Goal: Transaction & Acquisition: Purchase product/service

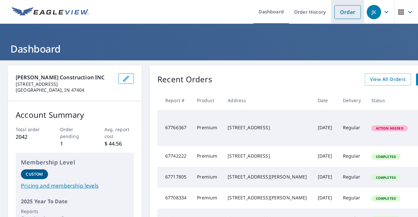
click at [344, 13] on link "Order" at bounding box center [348, 12] width 26 height 14
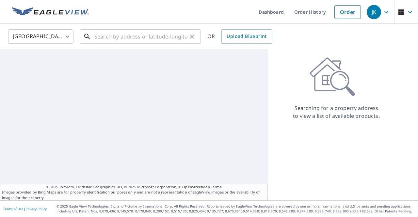
click at [119, 38] on input "text" at bounding box center [140, 36] width 93 height 18
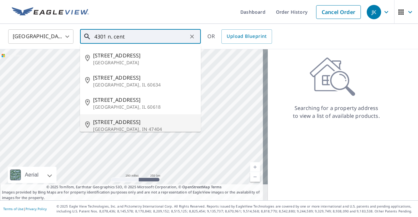
click at [124, 127] on p "[GEOGRAPHIC_DATA], IN 47404" at bounding box center [144, 129] width 103 height 7
type input "[STREET_ADDRESS][PERSON_NAME]"
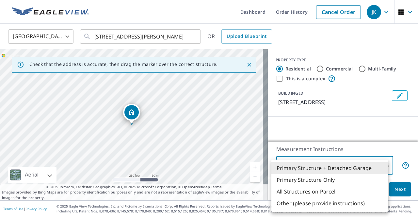
click at [345, 170] on body "JK JK Dashboard Order History Cancel Order JK United States [GEOGRAPHIC_DATA] ​…" at bounding box center [209, 108] width 418 height 217
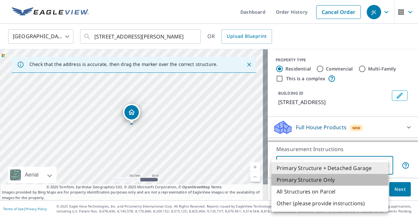
click at [327, 181] on li "Primary Structure Only" at bounding box center [330, 180] width 117 height 12
type input "2"
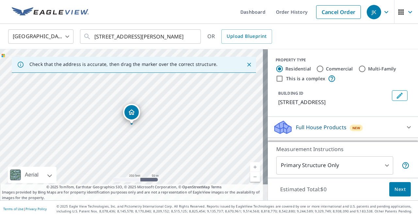
click at [371, 106] on p "[STREET_ADDRESS]" at bounding box center [334, 102] width 111 height 8
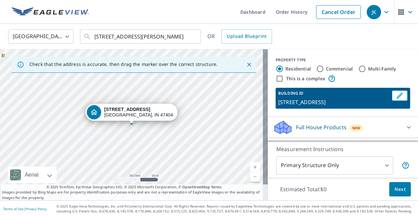
click at [404, 109] on div "BUILDING ID [STREET_ADDRESS]" at bounding box center [343, 98] width 150 height 21
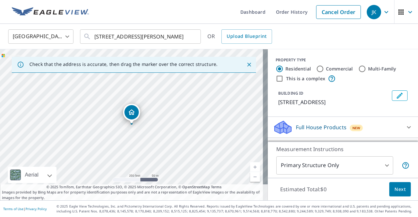
scroll to position [67, 0]
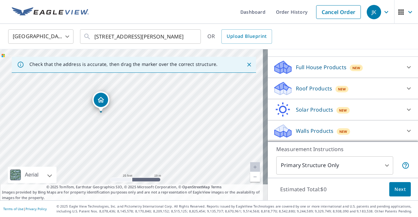
drag, startPoint x: 137, startPoint y: 81, endPoint x: 129, endPoint y: 139, distance: 59.0
click at [129, 139] on div "[STREET_ADDRESS][PERSON_NAME]" at bounding box center [134, 124] width 268 height 151
click at [360, 90] on div "Roof Products New" at bounding box center [337, 88] width 128 height 15
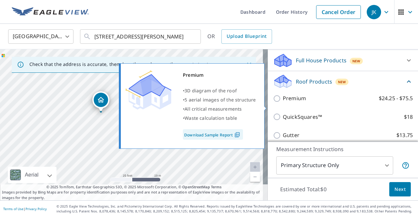
click at [286, 103] on p "Premium" at bounding box center [294, 98] width 23 height 8
click at [283, 103] on input "Premium $24.25 - $75.5" at bounding box center [278, 99] width 10 height 8
checkbox input "true"
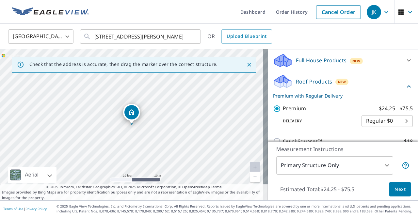
click at [396, 189] on span "Next" at bounding box center [400, 190] width 11 height 8
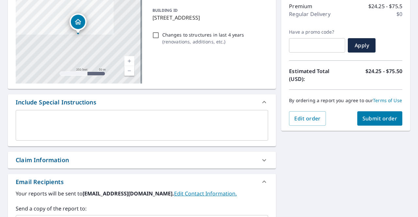
scroll to position [98, 0]
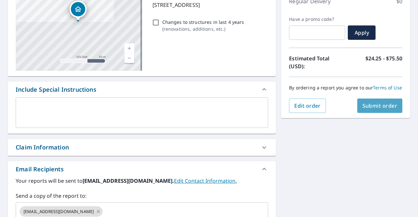
click at [371, 106] on button "Submit order" at bounding box center [380, 106] width 45 height 14
